Goal: Information Seeking & Learning: Learn about a topic

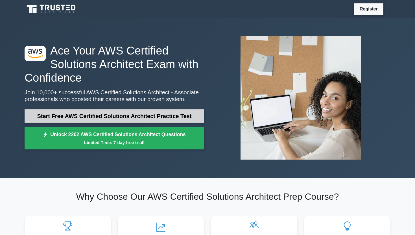
click at [142, 114] on link "Start Free AWS Certified Solutions Architect Practice Test" at bounding box center [115, 116] width 180 height 14
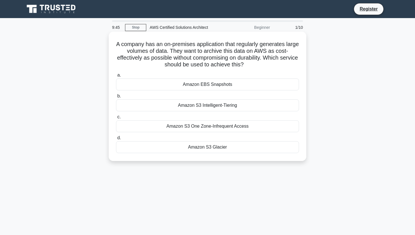
click at [241, 128] on div "Amazon S3 One Zone-Infrequent Access" at bounding box center [207, 126] width 183 height 12
click at [116, 119] on input "c. Amazon S3 One Zone-Infrequent Access" at bounding box center [116, 117] width 0 height 4
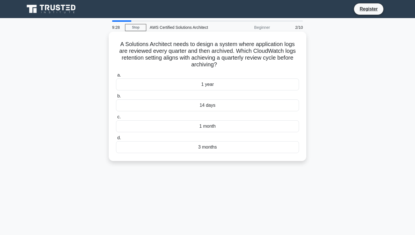
click at [208, 108] on div "14 days" at bounding box center [207, 105] width 183 height 12
click at [116, 98] on input "b. 14 days" at bounding box center [116, 96] width 0 height 4
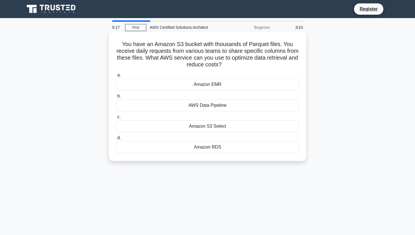
click at [233, 105] on div "AWS Data Pipeline" at bounding box center [207, 105] width 183 height 12
click at [116, 98] on input "b. AWS Data Pipeline" at bounding box center [116, 96] width 0 height 4
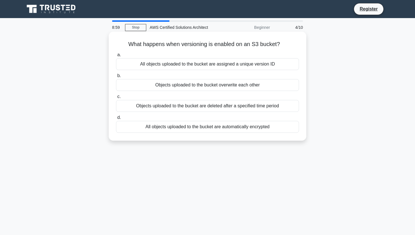
click at [198, 65] on div "All objects uploaded to the bucket are assigned a unique version ID" at bounding box center [207, 64] width 183 height 12
click at [116, 57] on input "a. All objects uploaded to the bucket are assigned a unique version ID" at bounding box center [116, 55] width 0 height 4
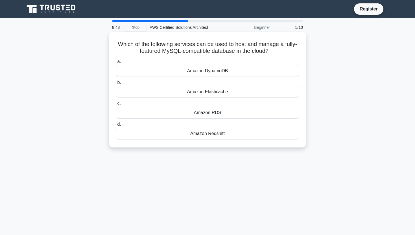
click at [224, 111] on div "Amazon RDS" at bounding box center [207, 113] width 183 height 12
click at [116, 105] on input "c. Amazon RDS" at bounding box center [116, 104] width 0 height 4
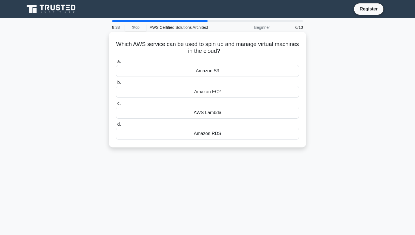
click at [223, 94] on div "Amazon EC2" at bounding box center [207, 92] width 183 height 12
click at [116, 85] on input "b. Amazon EC2" at bounding box center [116, 83] width 0 height 4
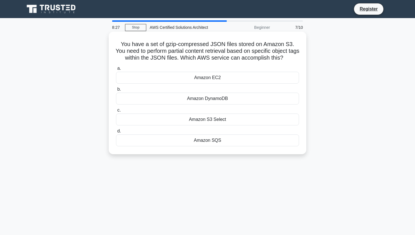
click at [230, 140] on div "Amazon SQS" at bounding box center [207, 141] width 183 height 12
click at [116, 133] on input "d. Amazon SQS" at bounding box center [116, 131] width 0 height 4
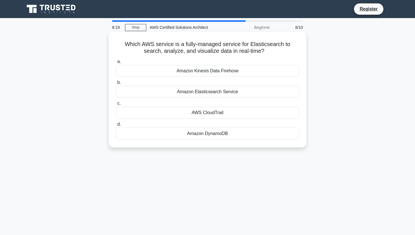
click at [228, 74] on div "Amazon Kinesis Data Firehose" at bounding box center [207, 71] width 183 height 12
click at [116, 64] on input "a. Amazon Kinesis Data Firehose" at bounding box center [116, 62] width 0 height 4
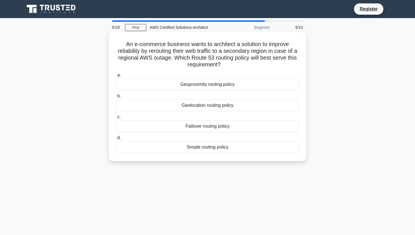
click at [244, 122] on div "Failover routing policy" at bounding box center [207, 126] width 183 height 12
click at [116, 119] on input "c. Failover routing policy" at bounding box center [116, 117] width 0 height 4
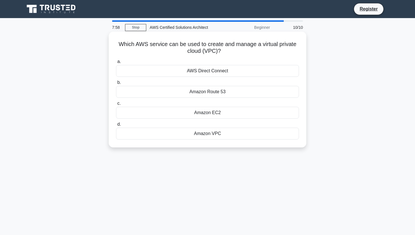
click at [234, 112] on div "Amazon EC2" at bounding box center [207, 113] width 183 height 12
click at [116, 105] on input "c. Amazon EC2" at bounding box center [116, 104] width 0 height 4
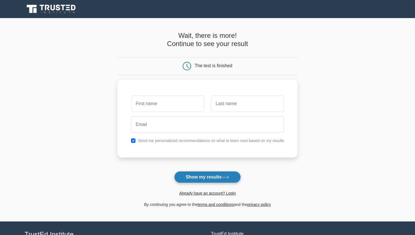
click at [228, 175] on button "Show my results" at bounding box center [207, 177] width 67 height 12
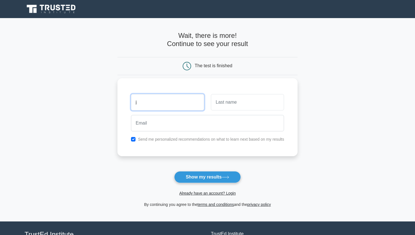
type input "j"
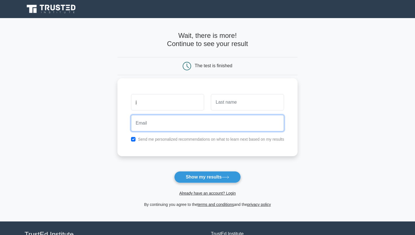
click at [193, 124] on input "email" at bounding box center [207, 123] width 153 height 16
type input "jhb"
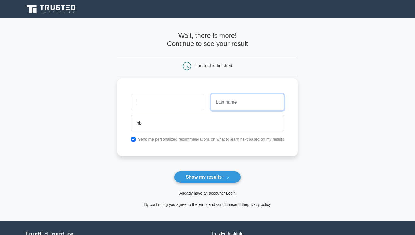
click at [235, 104] on input "text" at bounding box center [247, 102] width 73 height 16
type input "jkb"
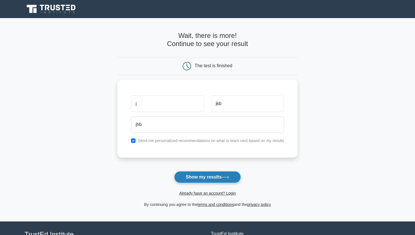
click at [209, 176] on button "Show my results" at bounding box center [207, 177] width 67 height 12
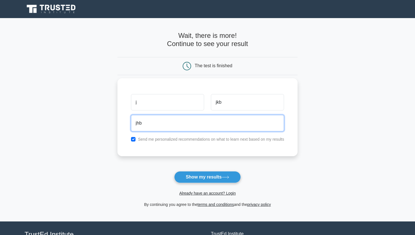
click at [162, 118] on input "jhb" at bounding box center [207, 123] width 153 height 16
click at [163, 119] on input "jhb" at bounding box center [207, 123] width 153 height 16
click at [152, 126] on input "jhb" at bounding box center [207, 123] width 153 height 16
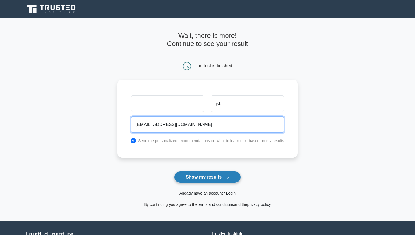
type input "jhb@gmail.com"
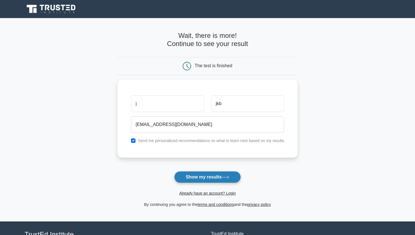
click at [215, 179] on button "Show my results" at bounding box center [207, 177] width 67 height 12
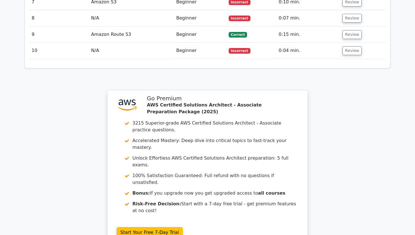
scroll to position [836, 0]
